Goal: Information Seeking & Learning: Learn about a topic

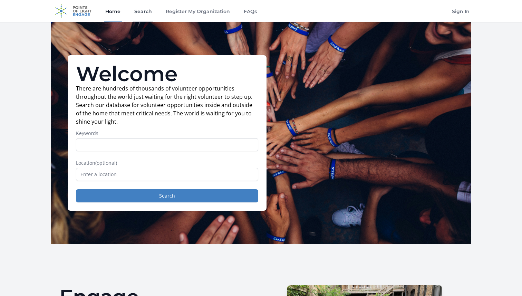
click at [140, 10] on link "Search" at bounding box center [143, 11] width 20 height 22
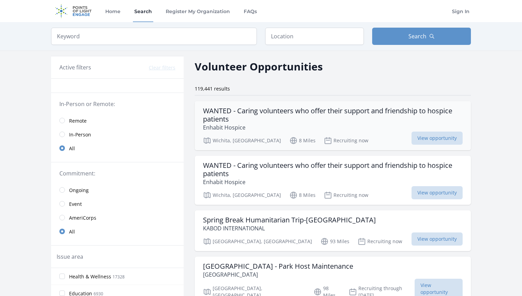
click at [272, 115] on h3 "WANTED - Caring volunteers who offer their support and friendship to hospice pa…" at bounding box center [333, 115] width 260 height 17
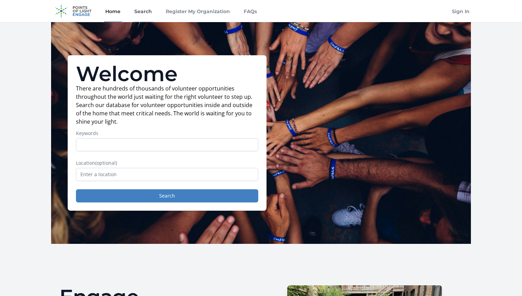
click at [141, 13] on link "Search" at bounding box center [143, 11] width 20 height 22
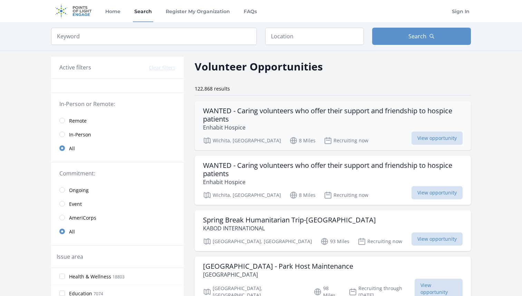
click at [282, 120] on h3 "WANTED - Caring volunteers who offer their support and friendship to hospice pa…" at bounding box center [333, 115] width 260 height 17
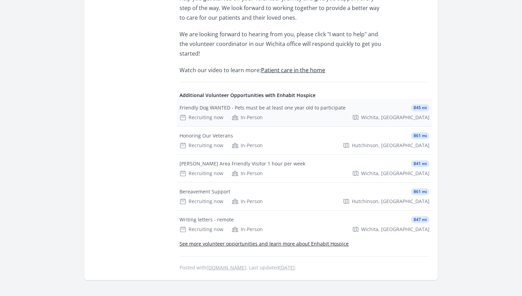
scroll to position [987, 0]
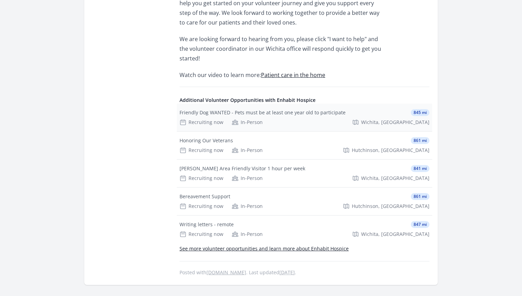
click at [313, 109] on div "Friendly Dog WANTED - Pets must be at least one year old to participate" at bounding box center [263, 112] width 166 height 7
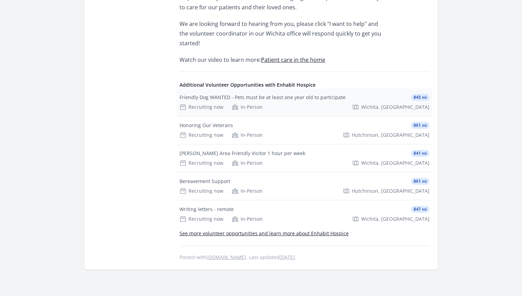
scroll to position [1026, 0]
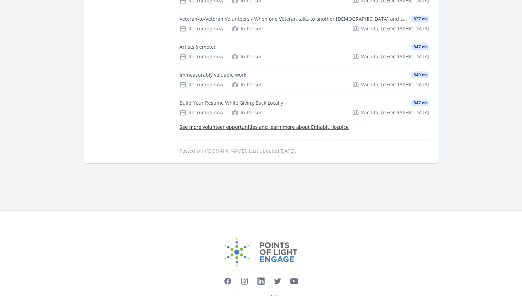
scroll to position [1194, 0]
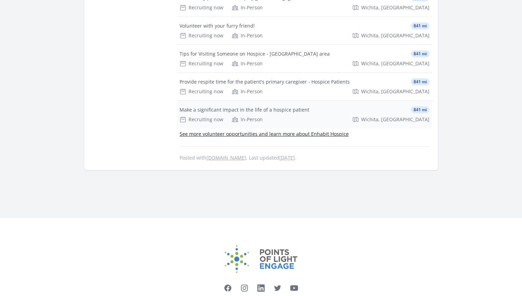
scroll to position [1194, 0]
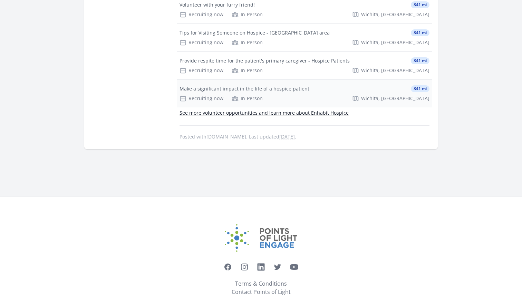
click at [252, 85] on div "Make a significant impact in the life of a hospice patient" at bounding box center [245, 88] width 130 height 7
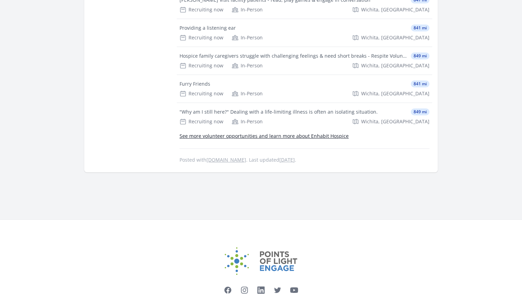
scroll to position [913, 0]
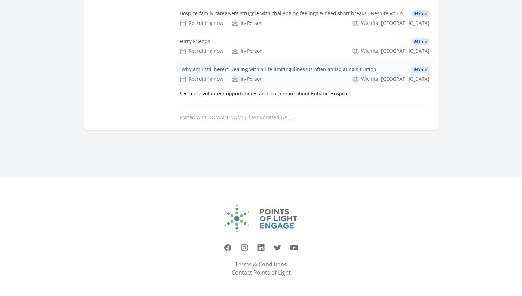
click at [289, 71] on div ""Why am I still here?" Dealing with a life-limiting illness is often an isolati…" at bounding box center [279, 69] width 198 height 7
click at [278, 94] on link "See more volunteer opportunities and learn more about Enhabit Hospice" at bounding box center [264, 93] width 169 height 7
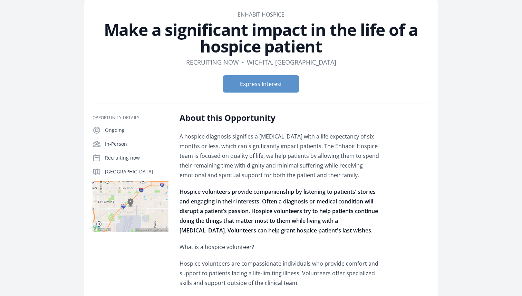
scroll to position [0, 0]
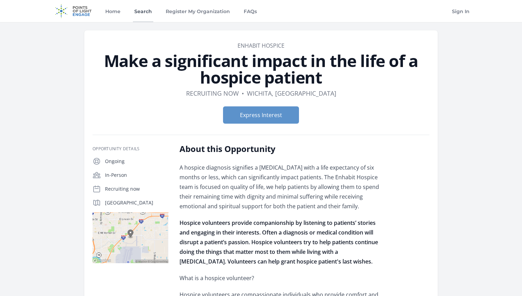
click at [142, 5] on link "Search" at bounding box center [143, 11] width 20 height 22
click at [107, 13] on link "Home" at bounding box center [113, 11] width 18 height 22
click at [114, 11] on link "Home" at bounding box center [113, 11] width 18 height 22
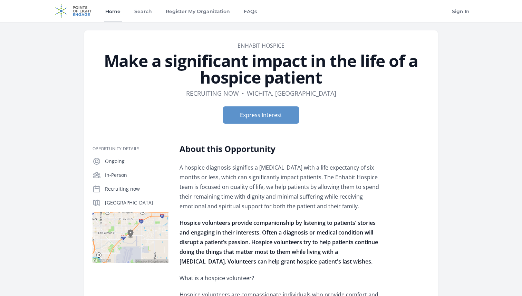
click at [114, 11] on link "Home" at bounding box center [113, 11] width 18 height 22
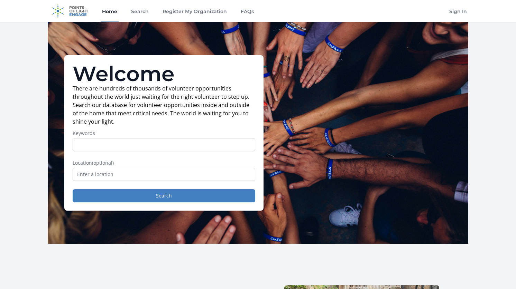
click at [187, 43] on div "Welcome There are hundreds of thousands of volunteer opportunities throughout t…" at bounding box center [258, 133] width 420 height 222
click at [141, 17] on link "Search" at bounding box center [140, 11] width 20 height 22
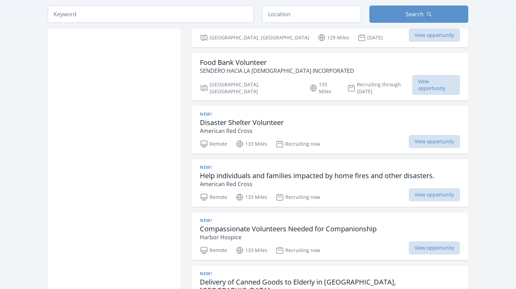
scroll to position [792, 0]
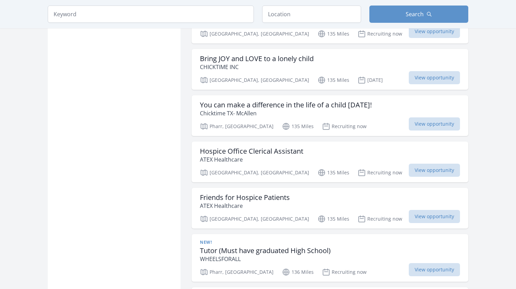
scroll to position [1746, 0]
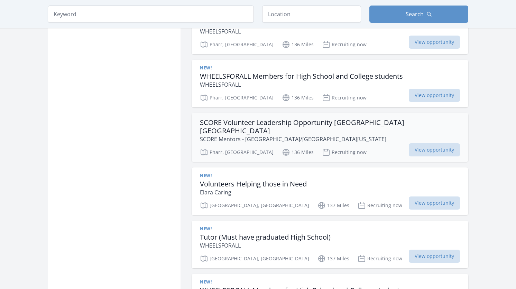
click at [291, 135] on p "SCORE Mentors - [GEOGRAPHIC_DATA]/[GEOGRAPHIC_DATA][US_STATE]" at bounding box center [330, 139] width 260 height 8
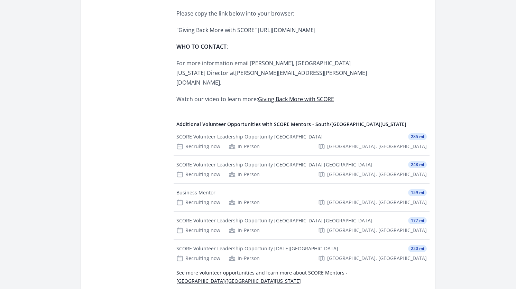
scroll to position [498, 0]
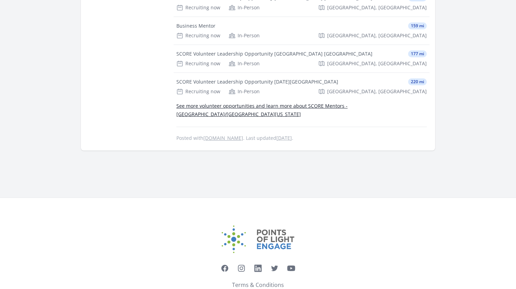
click at [239, 103] on link "See more volunteer opportunities and learn more about SCORE Mentors - [GEOGRAPH…" at bounding box center [261, 110] width 171 height 15
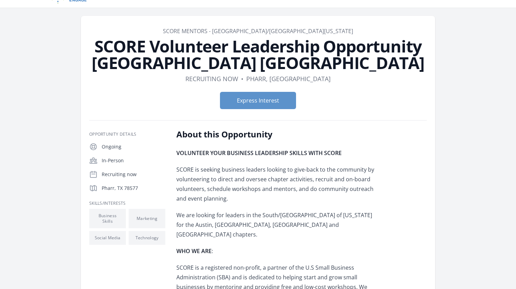
scroll to position [0, 0]
